Goal: Transaction & Acquisition: Book appointment/travel/reservation

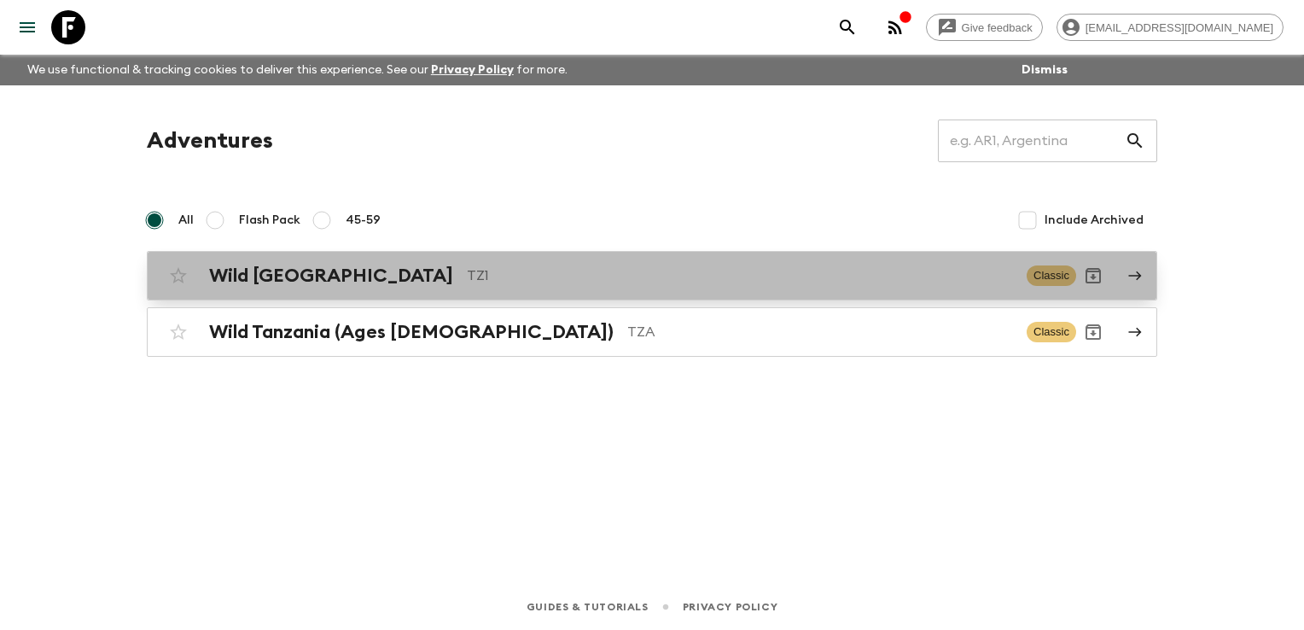
click at [329, 285] on h2 "Wild [GEOGRAPHIC_DATA]" at bounding box center [331, 276] width 244 height 22
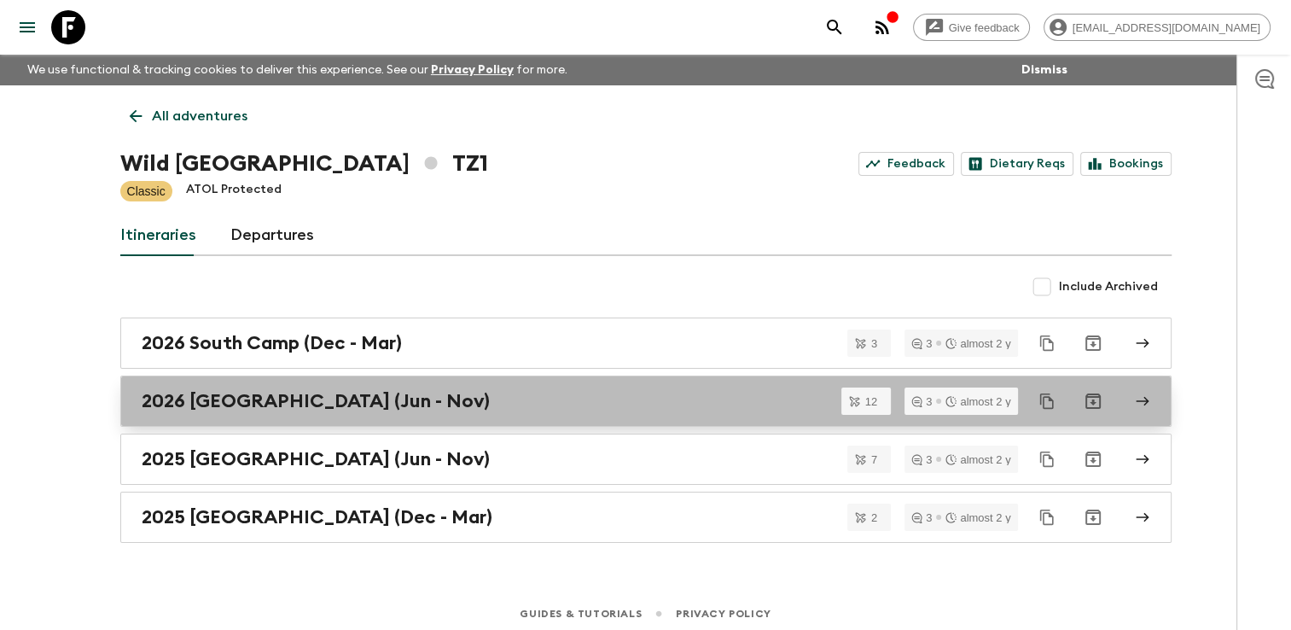
click at [253, 391] on h2 "2026 [GEOGRAPHIC_DATA] (Jun - Nov)" at bounding box center [316, 401] width 348 height 22
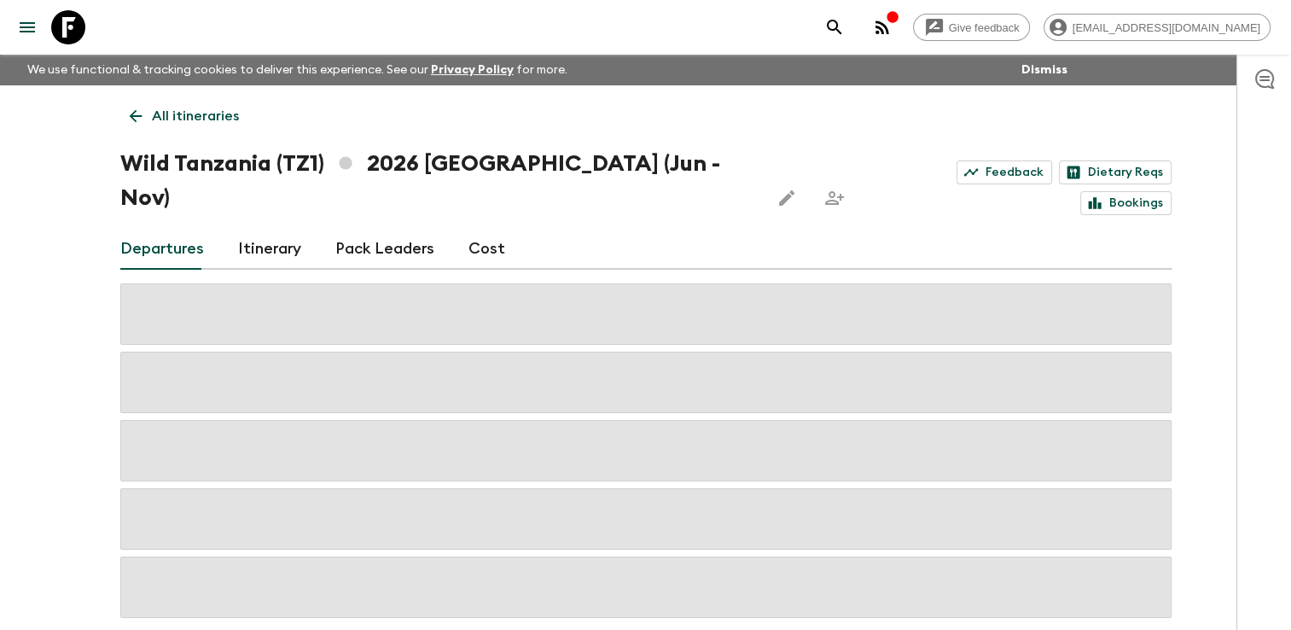
click at [482, 229] on link "Cost" at bounding box center [487, 249] width 37 height 41
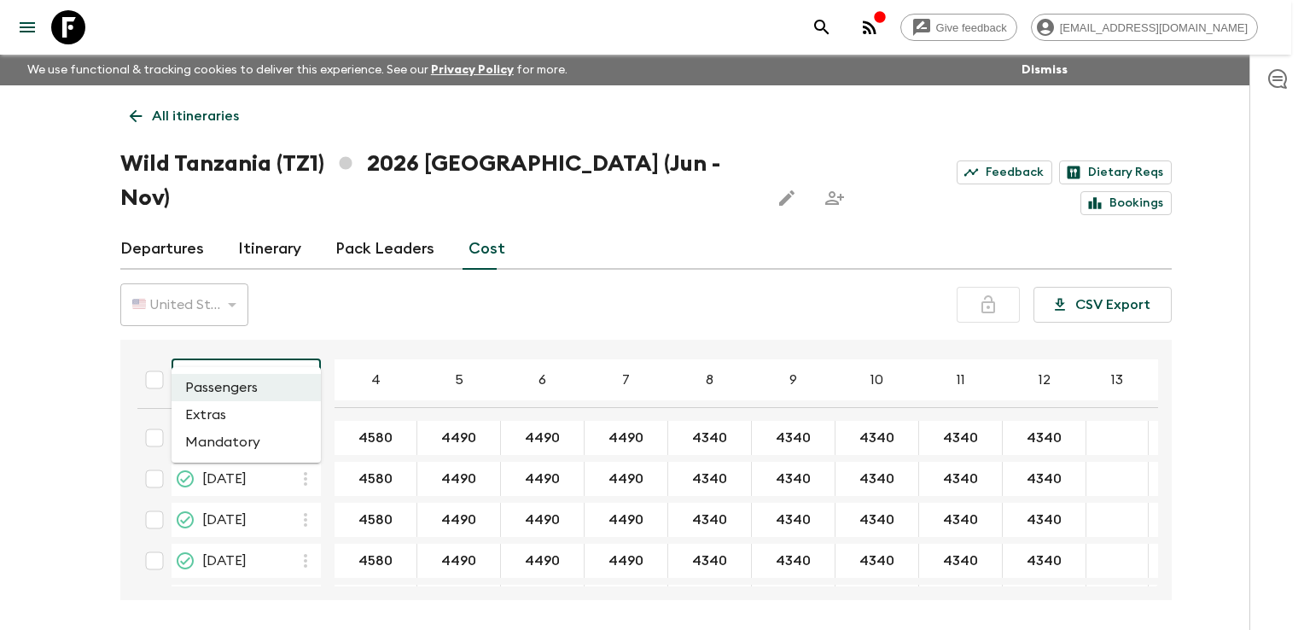
click at [280, 346] on body "Give feedback [EMAIL_ADDRESS][DOMAIN_NAME] We use functional & tracking cookies…" at bounding box center [652, 347] width 1304 height 694
click at [237, 414] on li "Extras" at bounding box center [246, 414] width 149 height 27
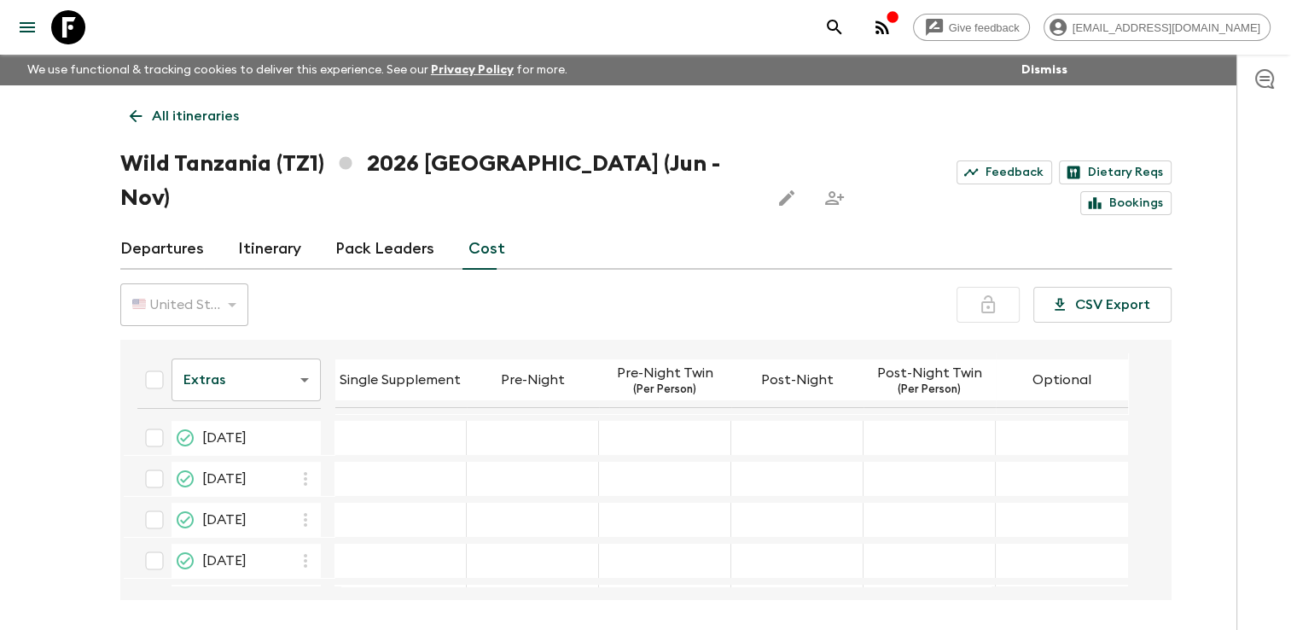
click at [137, 113] on icon at bounding box center [135, 116] width 19 height 19
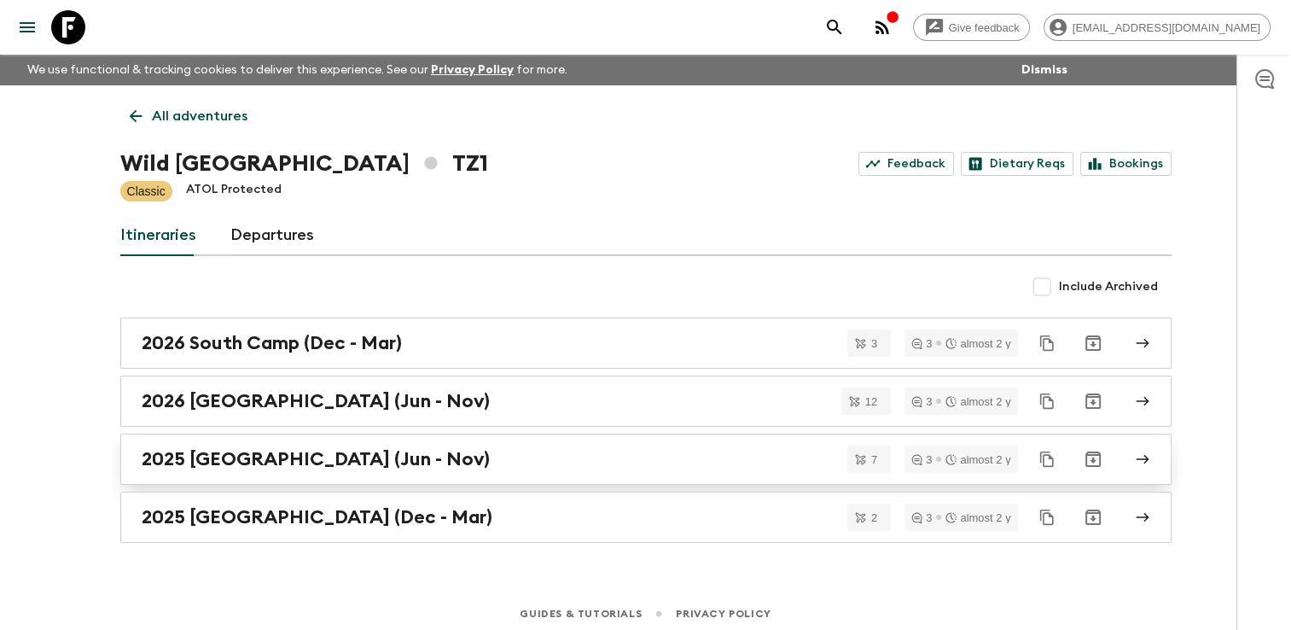
click at [239, 448] on h2 "2025 [GEOGRAPHIC_DATA] (Jun - Nov)" at bounding box center [316, 459] width 348 height 22
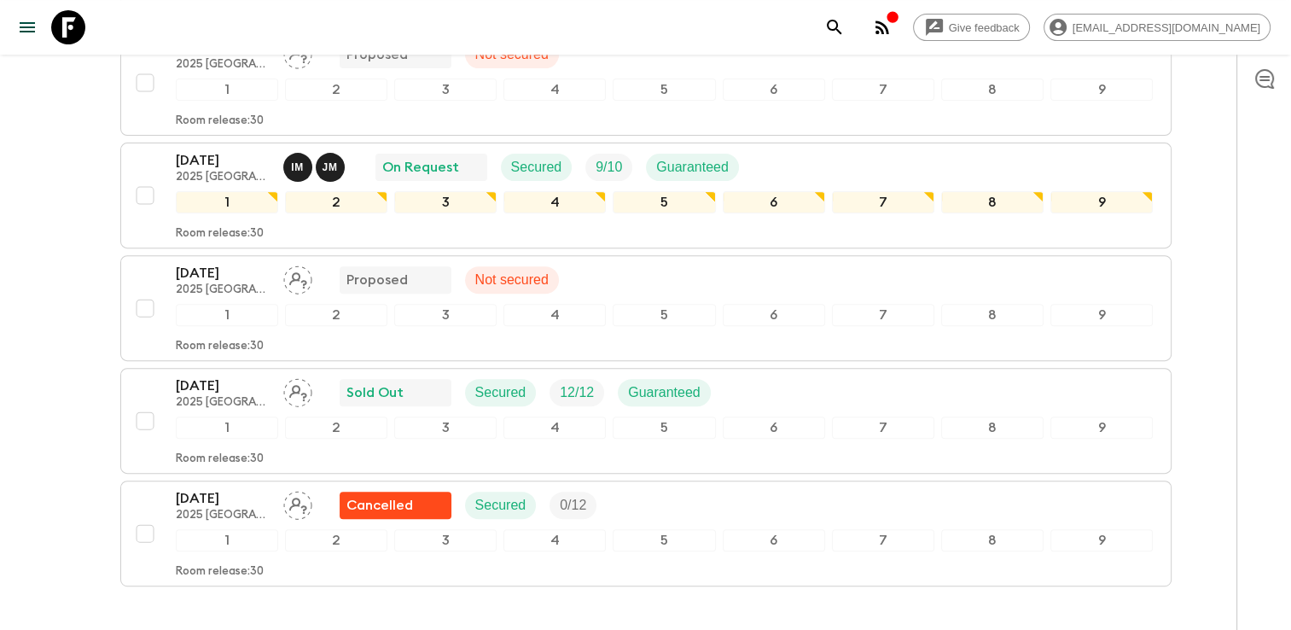
scroll to position [597, 0]
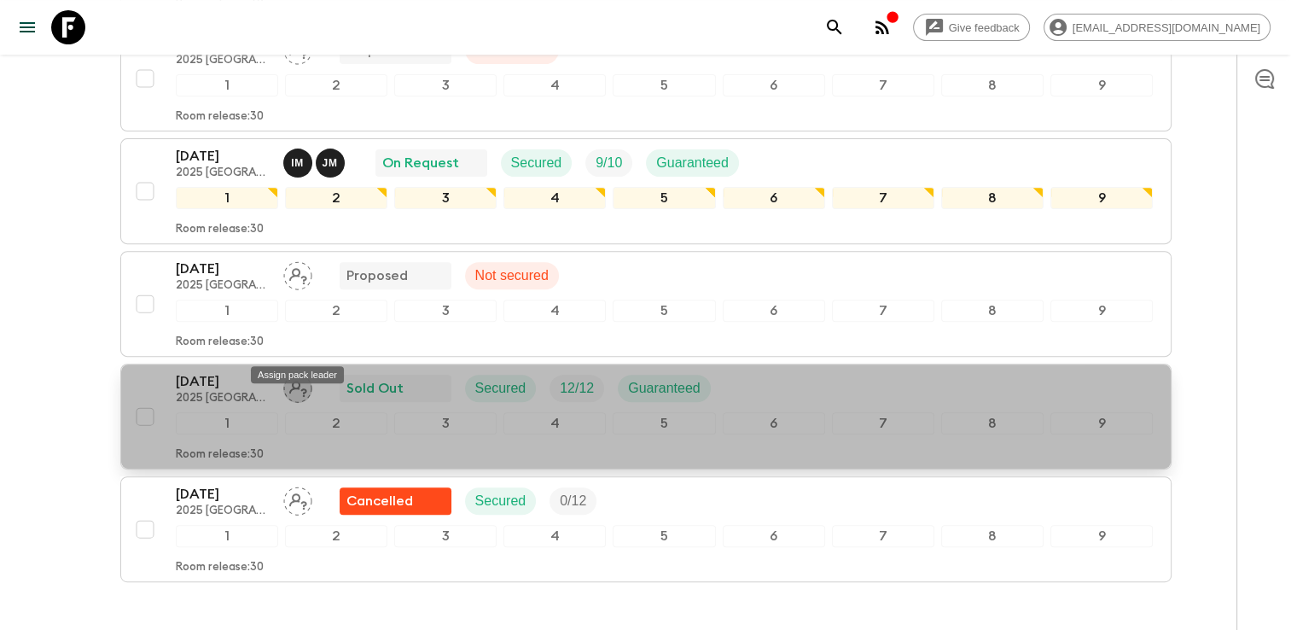
click at [290, 374] on icon "Assign pack leader" at bounding box center [297, 388] width 29 height 29
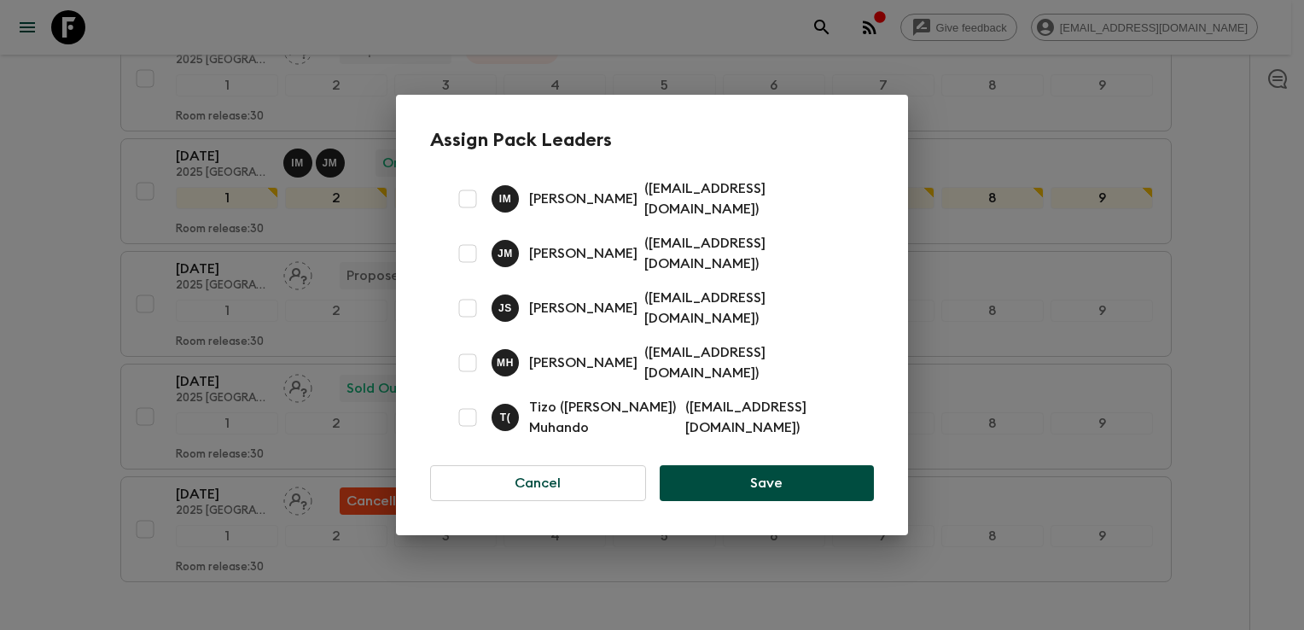
click at [466, 350] on input "checkbox" at bounding box center [468, 363] width 34 height 34
checkbox input "true"
click at [469, 256] on input "checkbox" at bounding box center [468, 253] width 34 height 34
checkbox input "true"
click at [656, 465] on button "Save" at bounding box center [767, 483] width 214 height 36
